Goal: Task Accomplishment & Management: Manage account settings

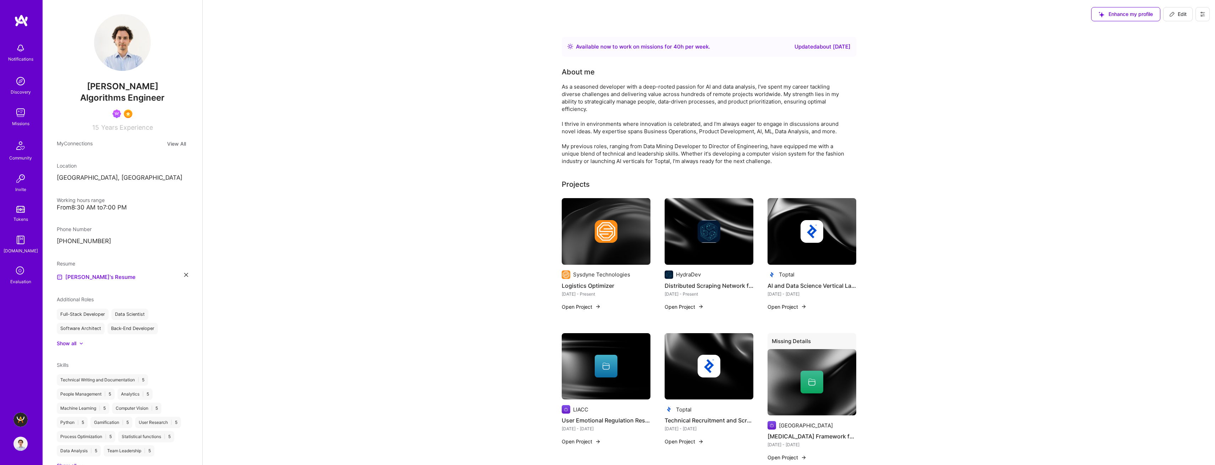
click at [23, 418] on img at bounding box center [20, 420] width 14 height 14
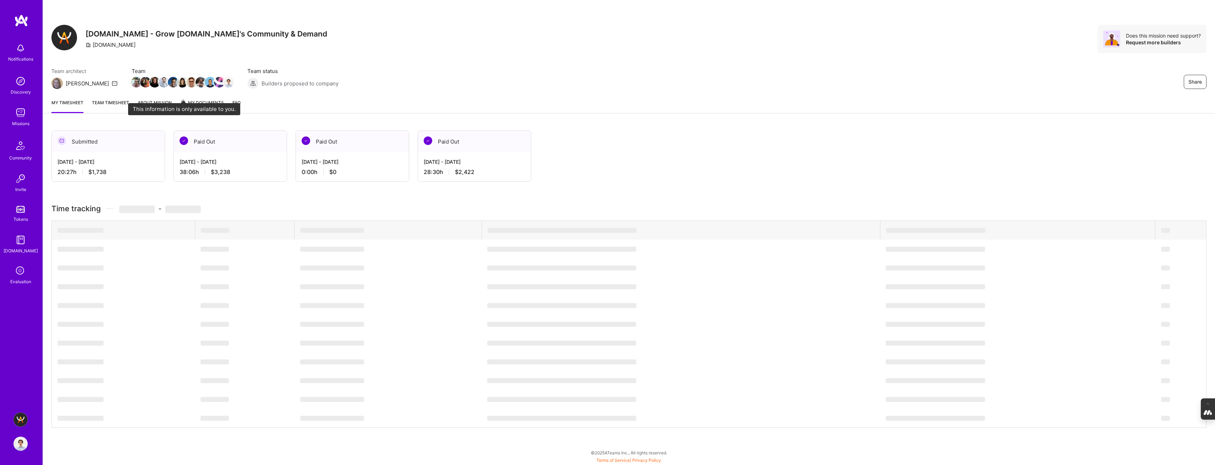
click at [197, 102] on span "My Documents" at bounding box center [202, 103] width 44 height 8
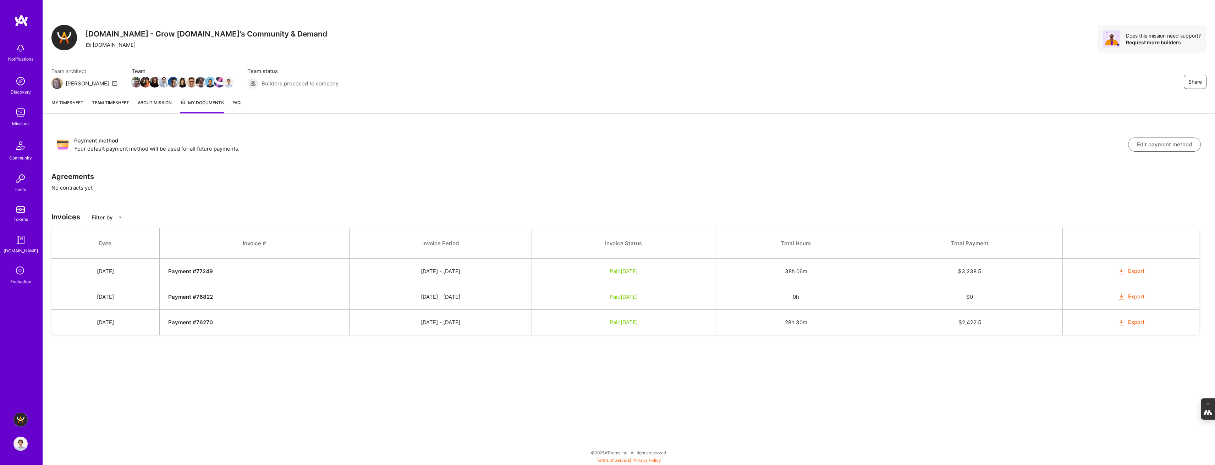
click at [21, 444] on img at bounding box center [20, 444] width 14 height 14
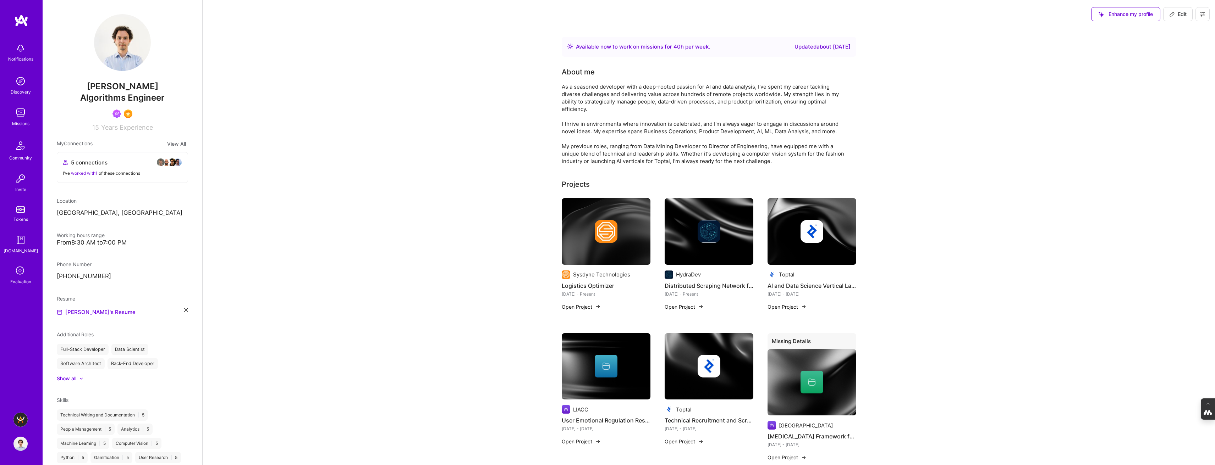
click at [1205, 15] on button at bounding box center [1202, 14] width 14 height 14
click at [1176, 65] on button "Log Out" at bounding box center [1182, 66] width 53 height 18
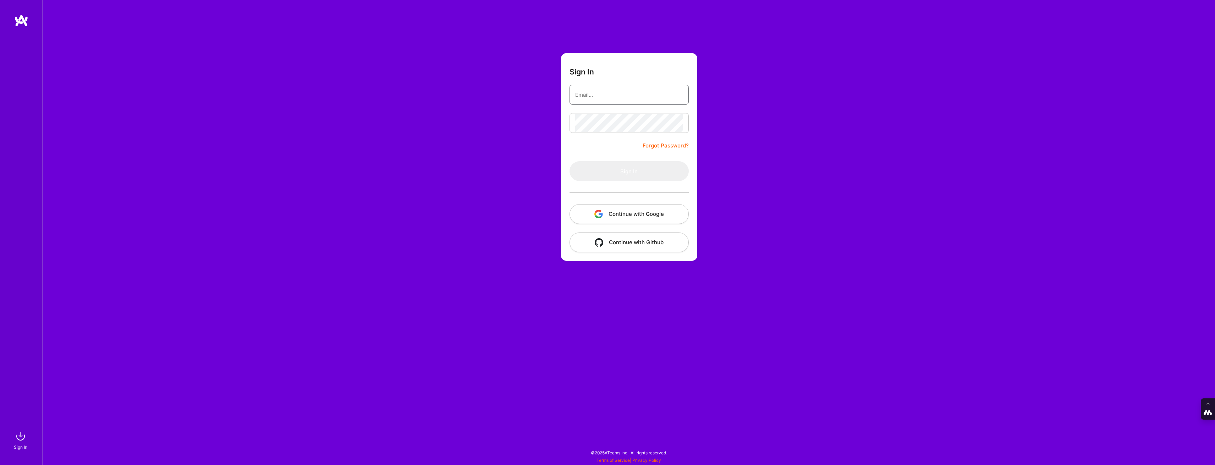
click at [596, 91] on input "email" at bounding box center [629, 95] width 108 height 18
type input "[PERSON_NAME][EMAIL_ADDRESS][DOMAIN_NAME]"
click at [632, 210] on button "Continue with Google" at bounding box center [628, 214] width 119 height 20
